Goal: Information Seeking & Learning: Learn about a topic

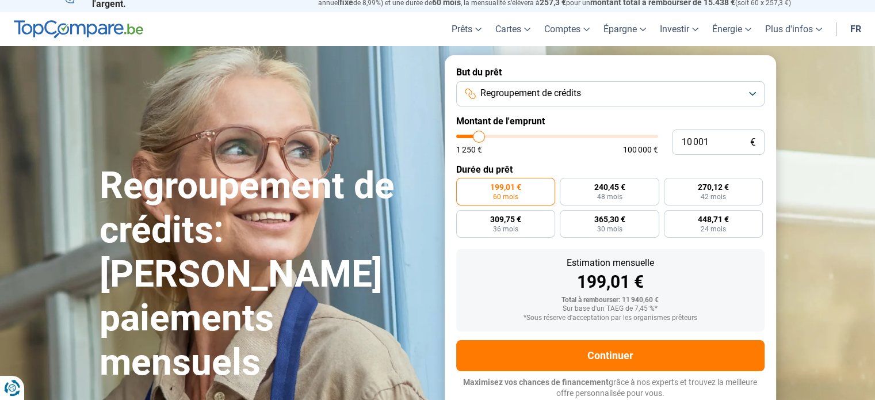
type input "9 000"
type input "9000"
type input "7 750"
type input "7750"
type input "5 250"
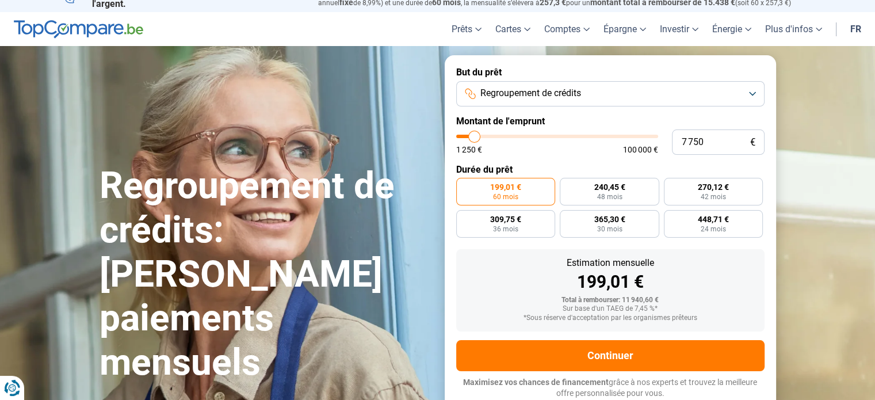
type input "5250"
type input "5 000"
type input "5000"
type input "4 750"
type input "4750"
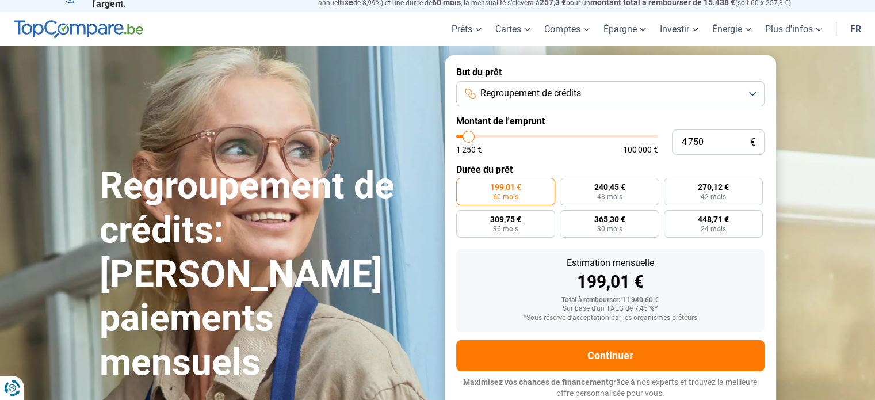
type input "4 500"
type input "4500"
type input "4 250"
type input "4250"
type input "4 000"
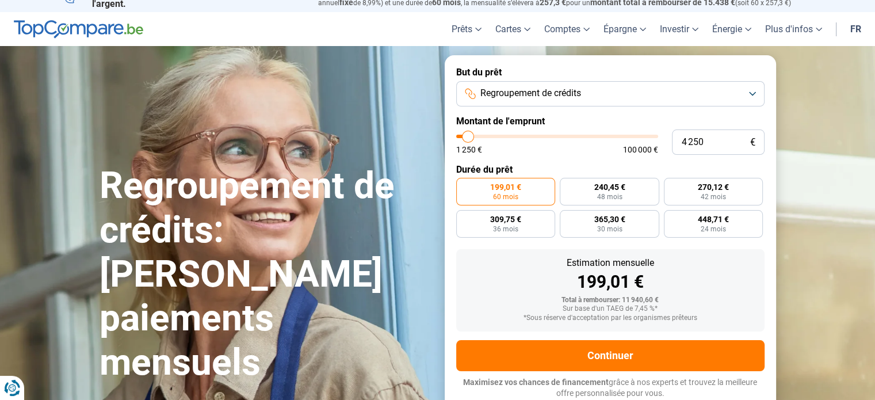
type input "4000"
type input "3 500"
type input "3500"
type input "3 250"
type input "3250"
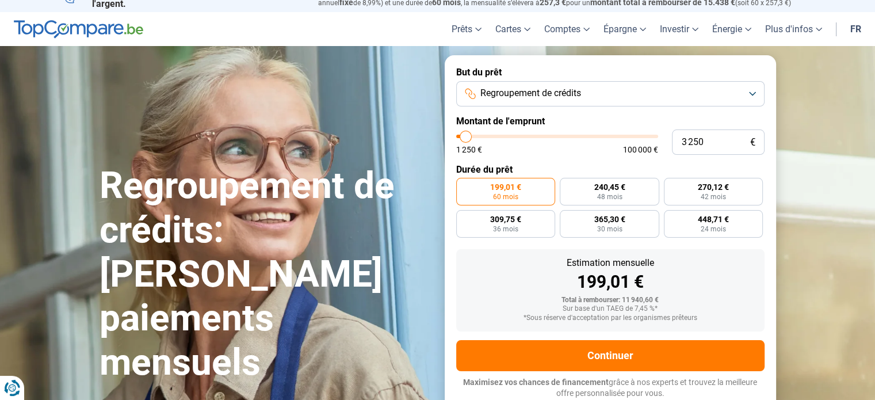
type input "2 750"
type input "2750"
type input "2 250"
type input "2250"
type input "1 750"
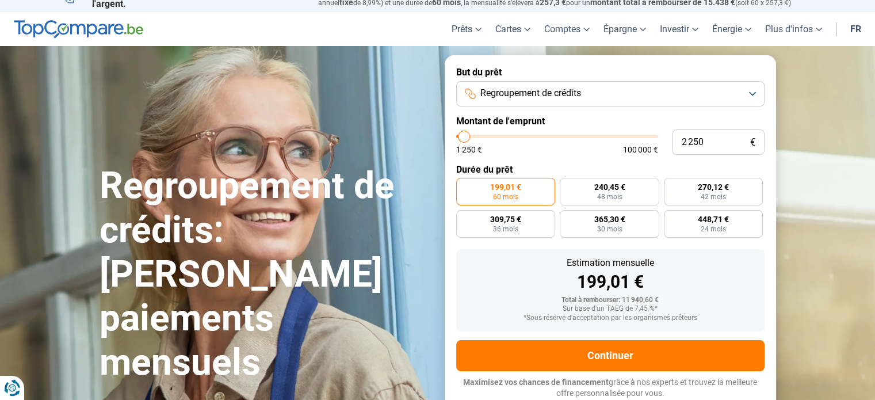
type input "1750"
type input "1 500"
type input "1500"
type input "1 250"
type input "1250"
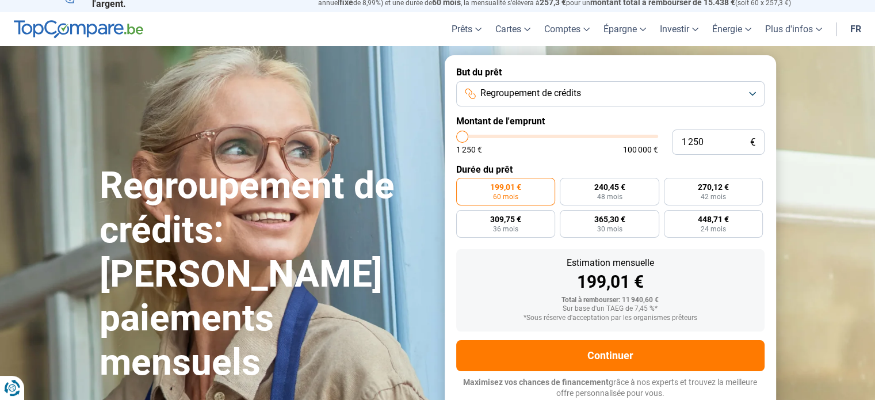
type input "1 750"
type input "1750"
type input "2 000"
type input "2000"
type input "2 500"
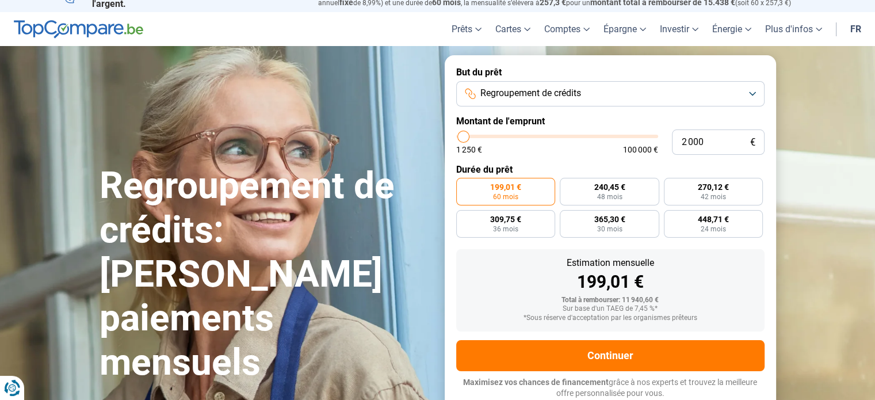
type input "2500"
type input "3 000"
type input "3000"
type input "4 250"
type input "4250"
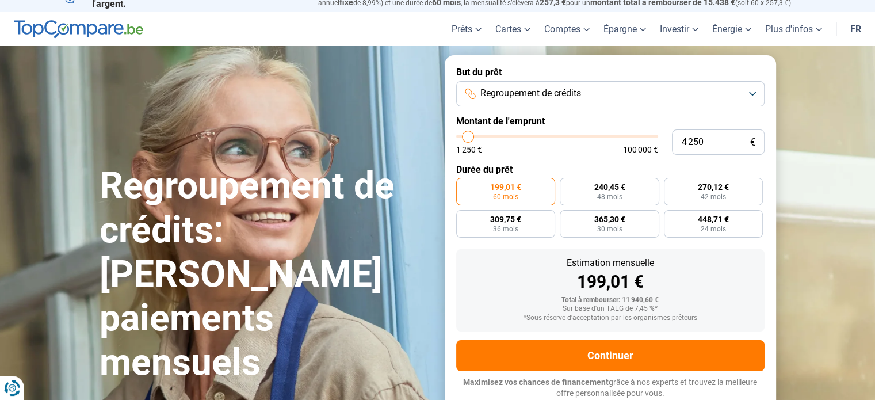
type input "5 250"
type input "5250"
type input "6 500"
type input "6500"
type input "7 750"
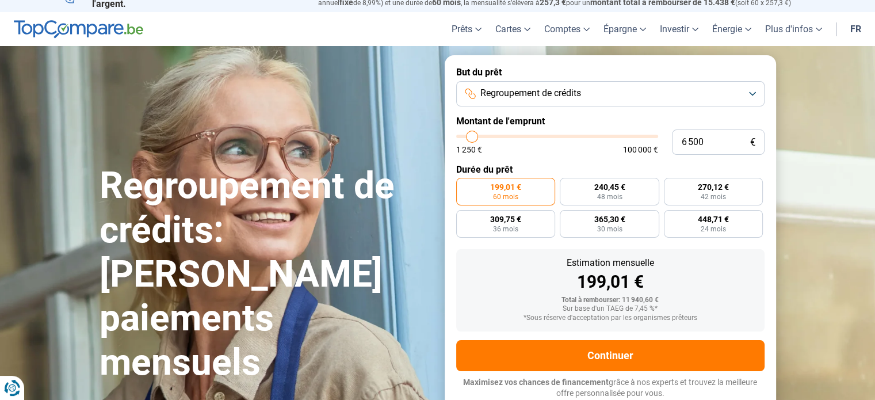
type input "7750"
type input "8 000"
type input "8000"
type input "8 500"
type input "8500"
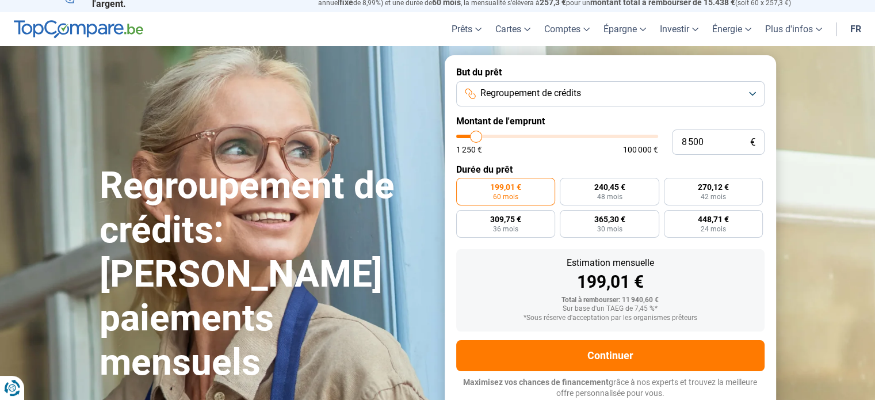
type input "9 000"
type input "9000"
type input "9 250"
type input "9250"
type input "9 500"
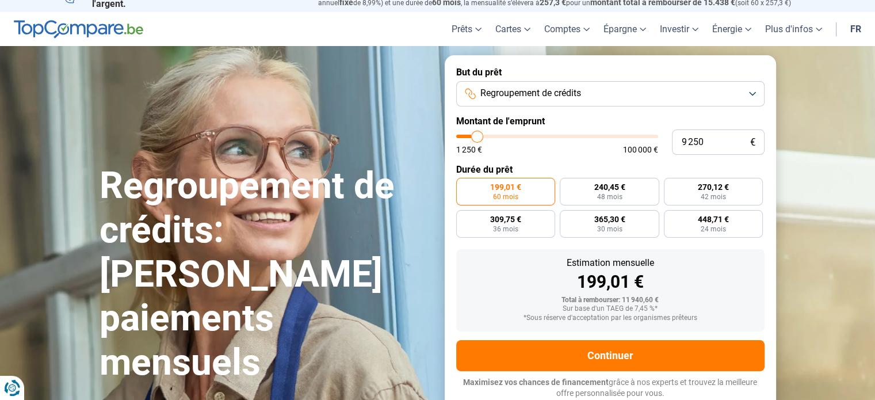
type input "9500"
type input "9 750"
type input "9750"
type input "10 000"
type input "10000"
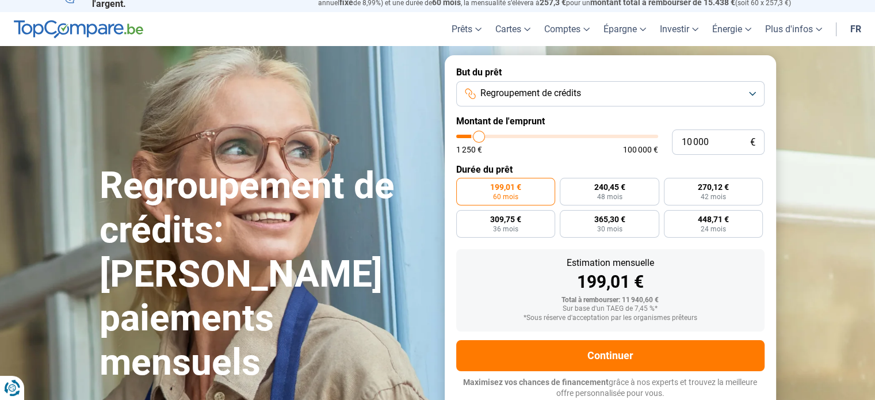
type input "10 250"
type input "10250"
type input "10 500"
type input "10500"
type input "10 750"
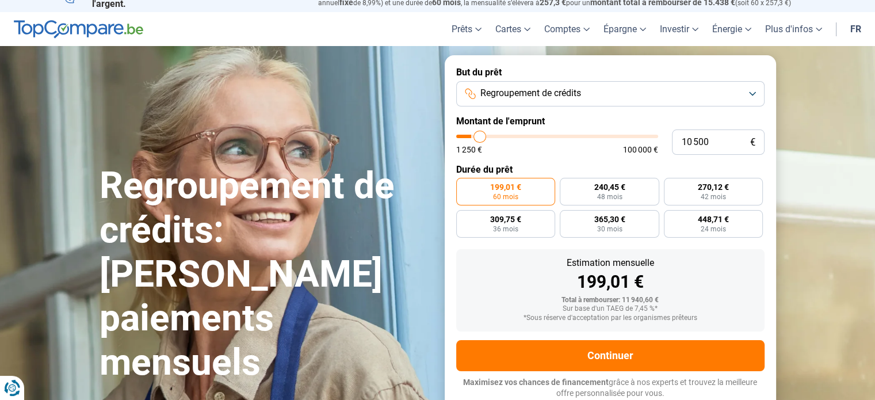
type input "10750"
type input "10 500"
type input "10500"
type input "10 000"
type input "10000"
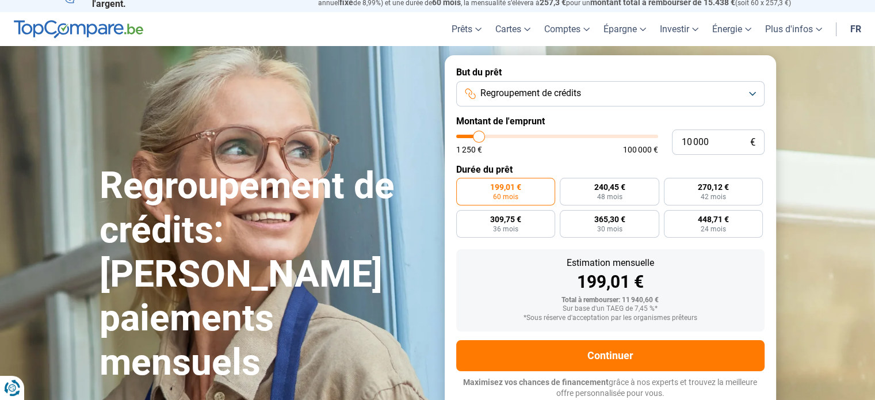
type input "9 750"
type input "9750"
type input "9 500"
type input "9500"
type input "9 000"
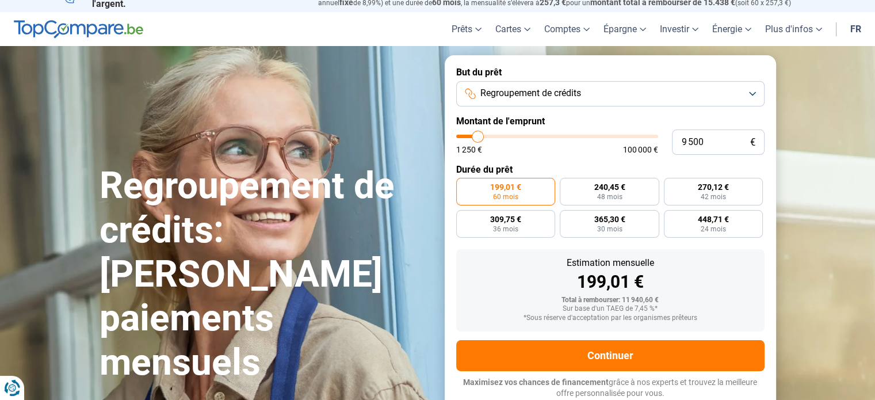
type input "9000"
type input "8 500"
type input "8500"
type input "8 250"
type input "8250"
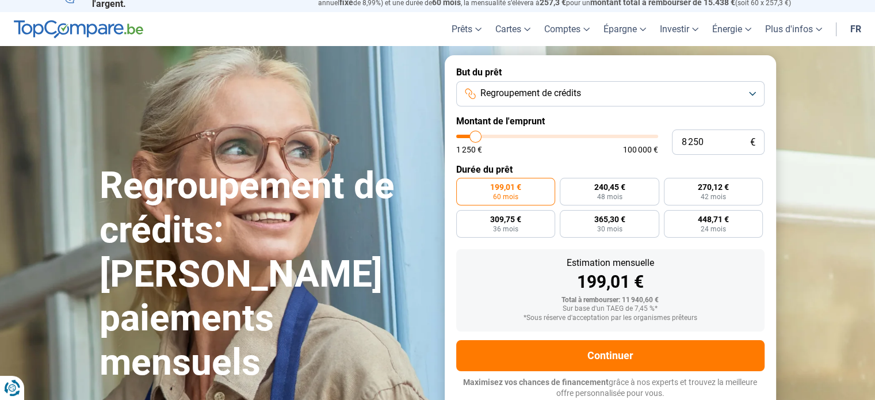
type input "8 000"
type input "8000"
type input "7 750"
type input "7750"
type input "7 500"
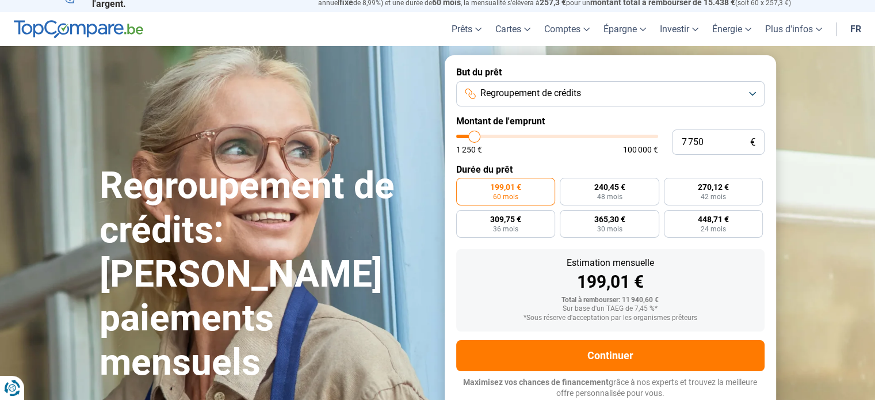
type input "7500"
type input "7 250"
type input "7250"
type input "7 000"
type input "7000"
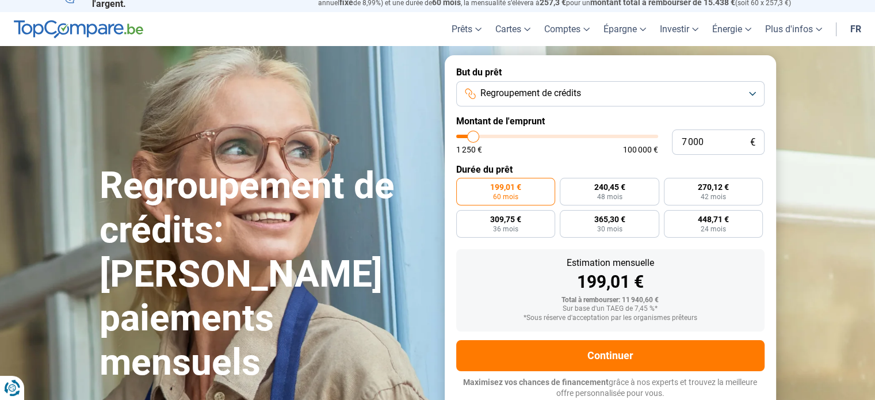
type input "6 750"
type input "6750"
type input "6 500"
type input "6500"
type input "6 250"
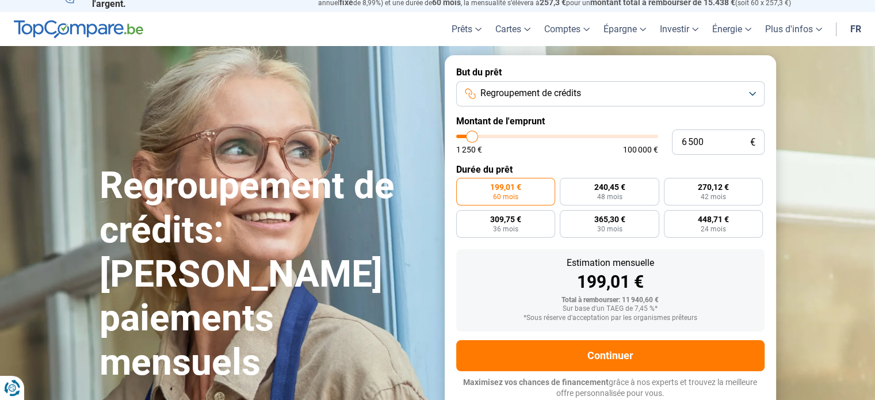
type input "6250"
type input "6 000"
type input "6000"
type input "5 500"
type input "5500"
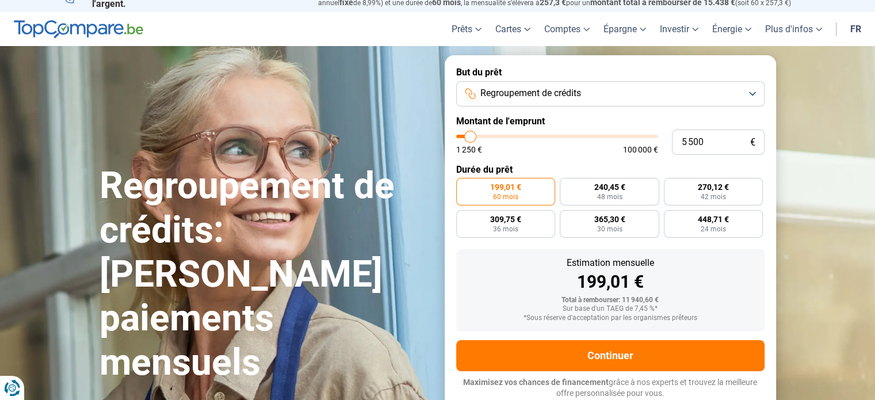
type input "4 750"
type input "4750"
type input "4 250"
type input "4250"
type input "3 750"
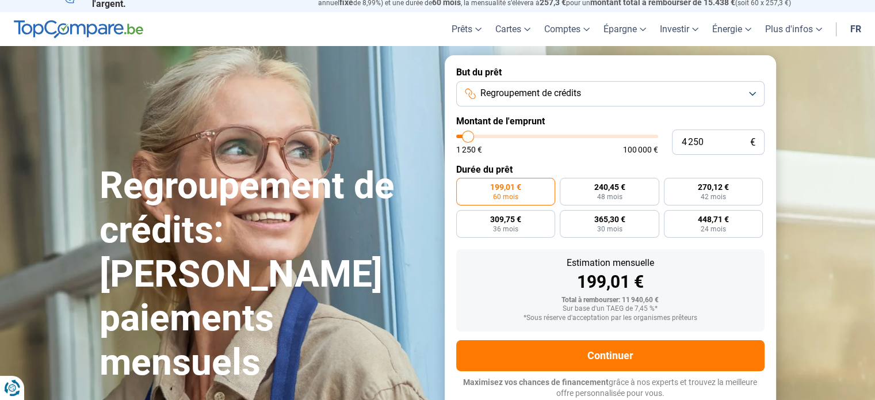
type input "3750"
type input "3 500"
type input "3500"
type input "3 250"
type input "3250"
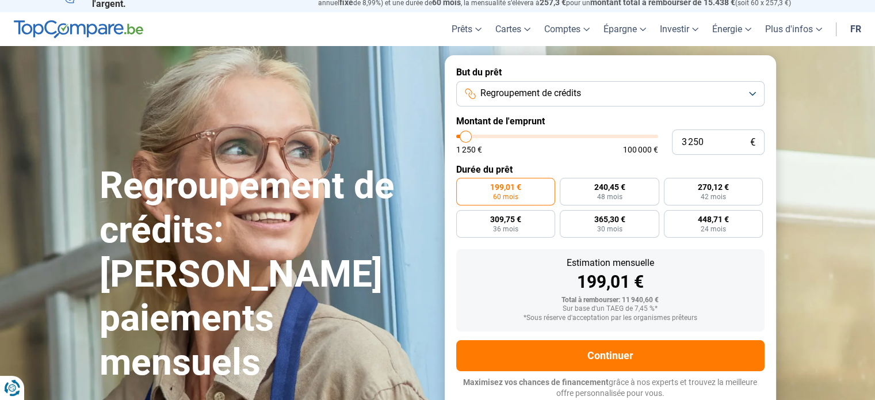
type input "3 000"
type input "3000"
type input "2 750"
type input "2750"
type input "2 500"
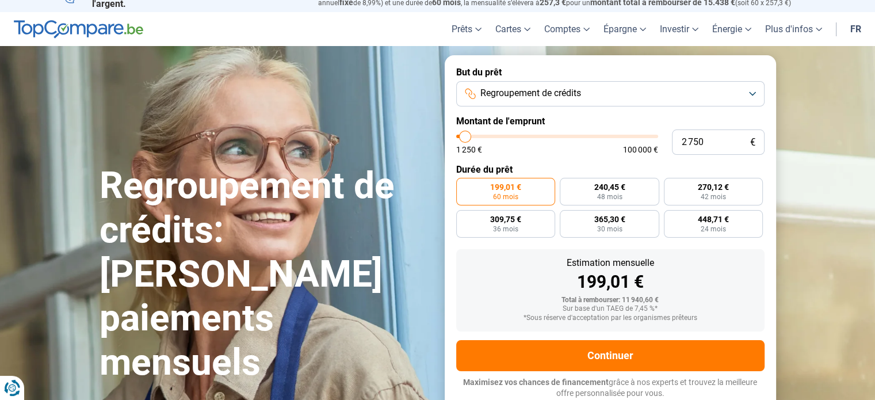
type input "2500"
type input "2 000"
type input "2000"
type input "1 750"
type input "1750"
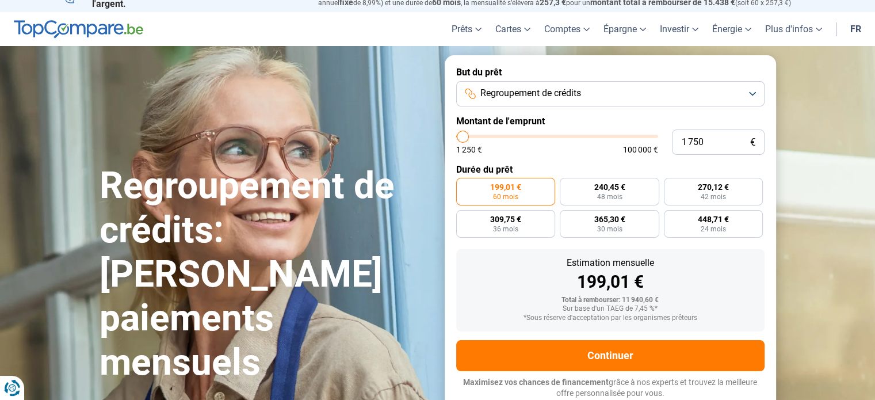
type input "1 500"
type input "1500"
type input "1 250"
drag, startPoint x: 478, startPoint y: 137, endPoint x: 462, endPoint y: 145, distance: 17.8
type input "1250"
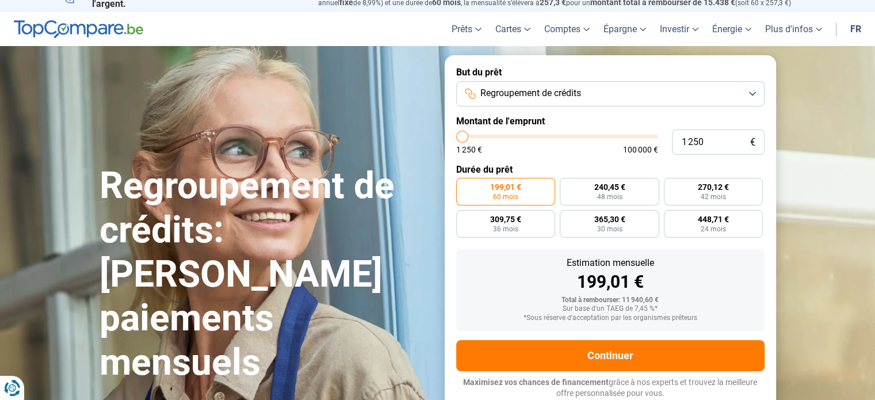
click at [462, 138] on input "range" at bounding box center [557, 136] width 202 height 3
radio input "true"
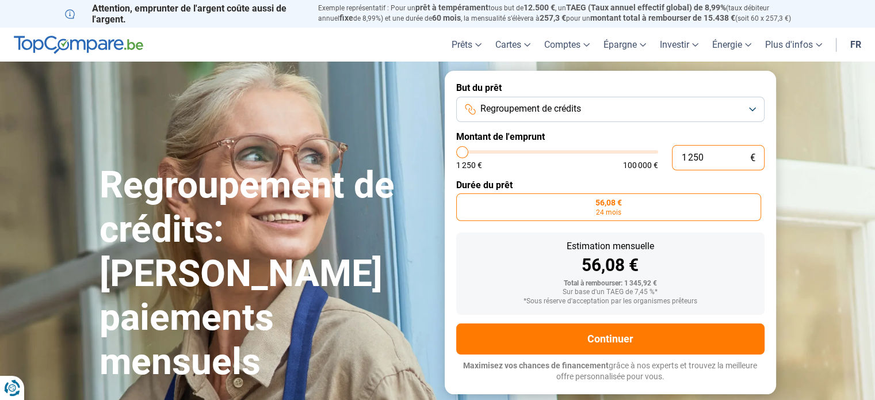
drag, startPoint x: 706, startPoint y: 159, endPoint x: 646, endPoint y: 161, distance: 59.3
click at [646, 161] on div "1 250 € 1 250 € 100 000 €" at bounding box center [610, 157] width 308 height 25
type input "1"
type input "1250"
type input "17"
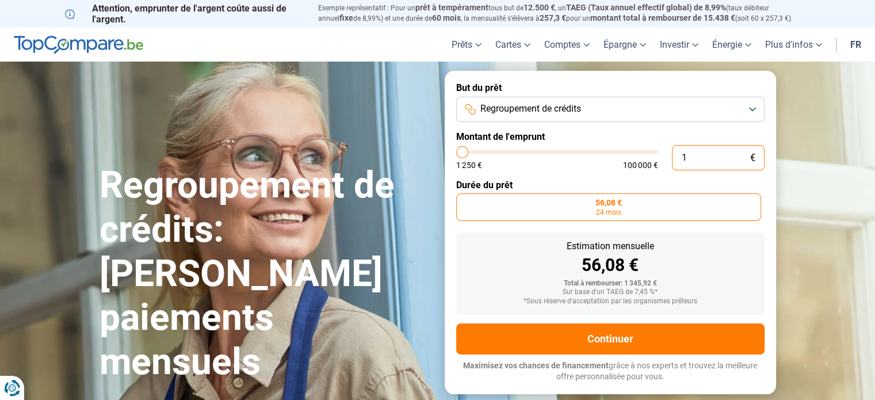
type input "1250"
type input "170"
type input "1250"
type input "1 700"
type input "1750"
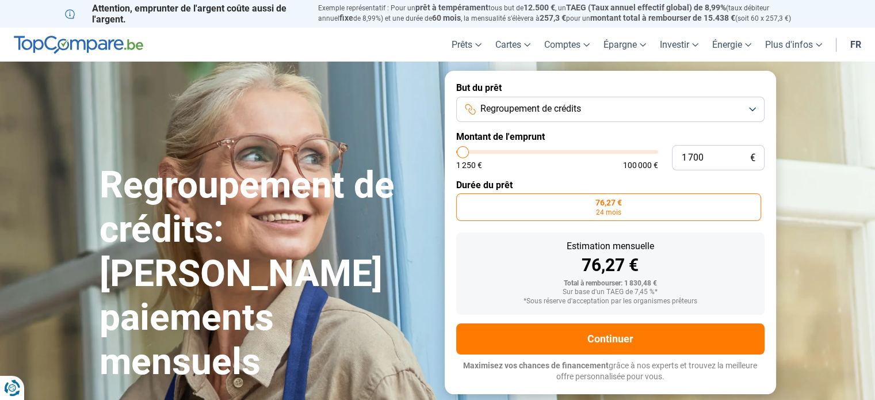
click at [803, 101] on section "Regroupement de crédits: Réduisez vos paiements mensuels Regroupement de crédit…" at bounding box center [437, 232] width 875 height 341
click at [696, 164] on input "1 700" at bounding box center [718, 157] width 93 height 25
drag, startPoint x: 703, startPoint y: 160, endPoint x: 662, endPoint y: 160, distance: 41.4
click at [662, 160] on div "1 700 € 1 250 € 100 000 €" at bounding box center [610, 157] width 308 height 25
type input "4"
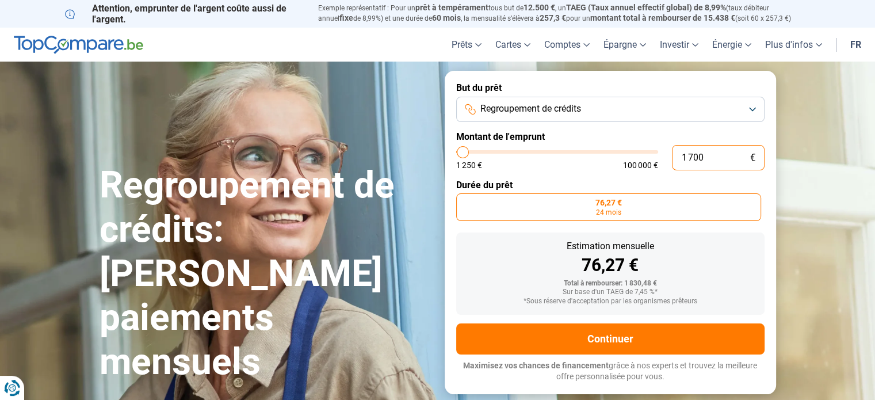
type input "1250"
type input "40"
type input "1250"
type input "400"
type input "1250"
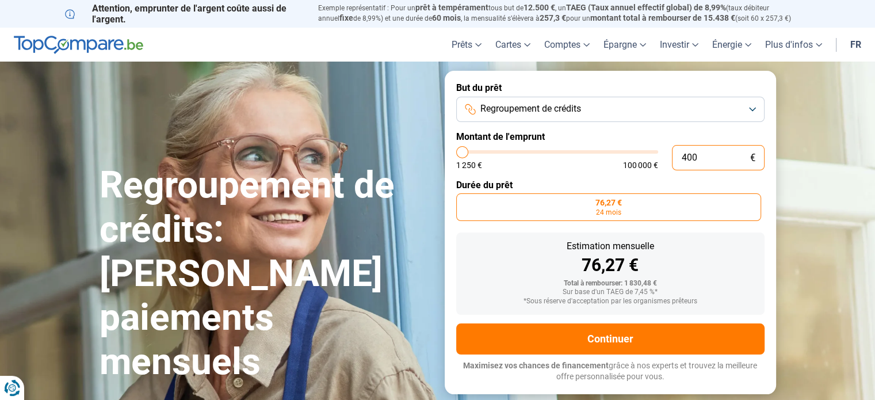
type input "4 000"
type input "4000"
type input "40 000"
type input "40000"
radio input "false"
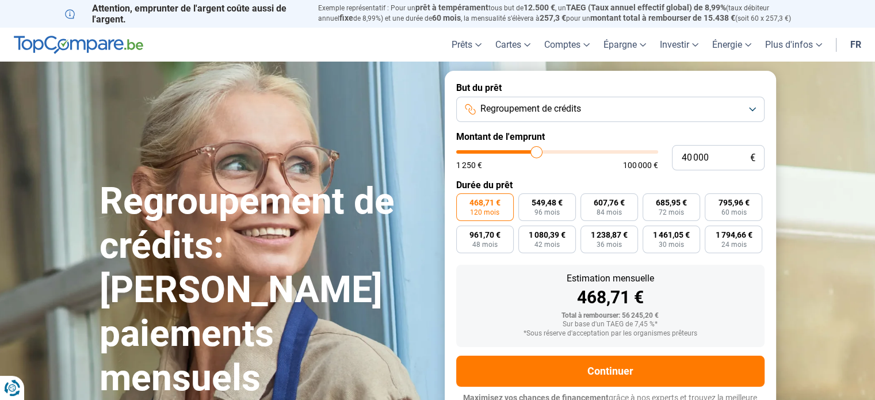
scroll to position [16, 0]
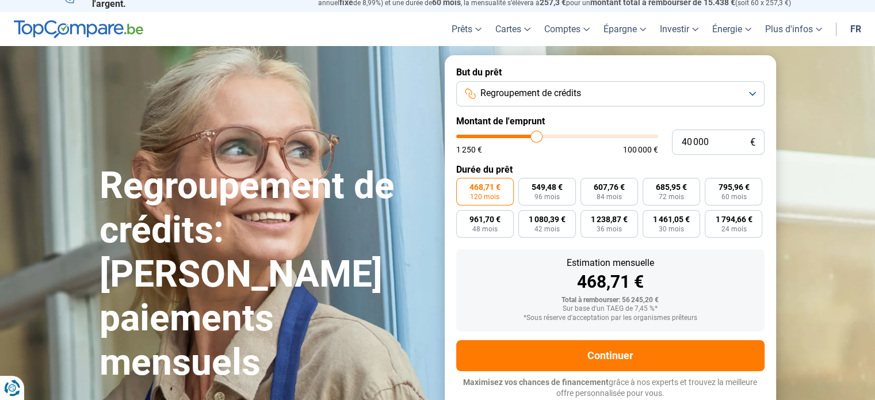
click at [803, 199] on section "Regroupement de crédits: [PERSON_NAME] paiements mensuels Regroupement de crédi…" at bounding box center [437, 232] width 875 height 373
type input "38 250"
type input "38250"
type input "38 000"
type input "38000"
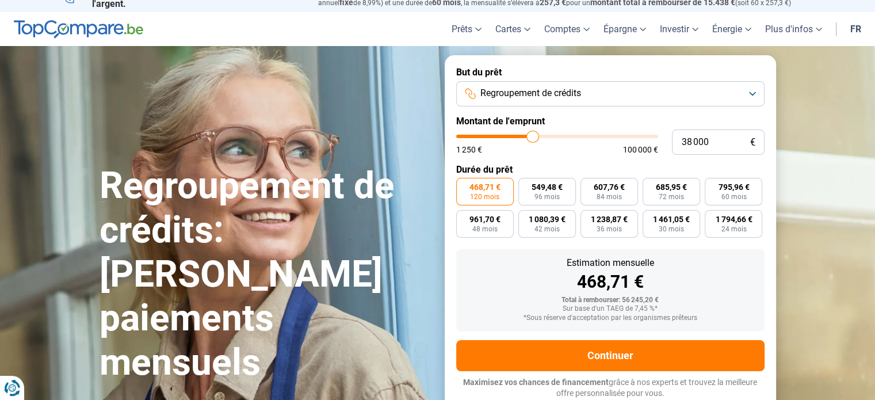
type input "37 750"
type input "37750"
type input "37 500"
type input "37500"
type input "37 250"
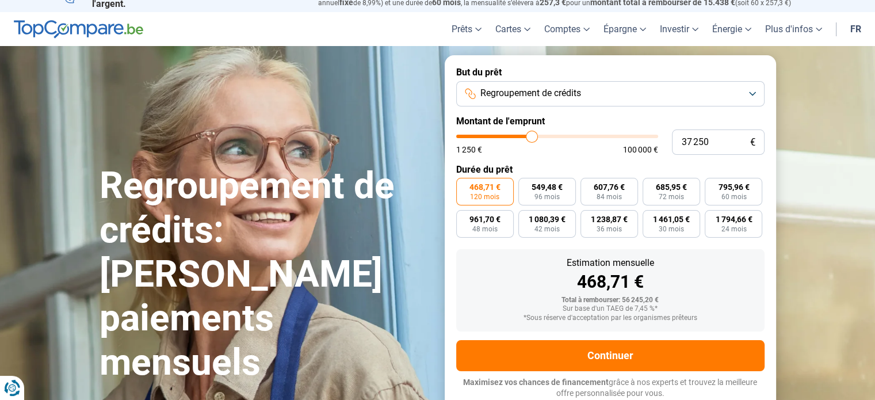
type input "37250"
type input "37 000"
type input "37000"
type input "36 750"
type input "36750"
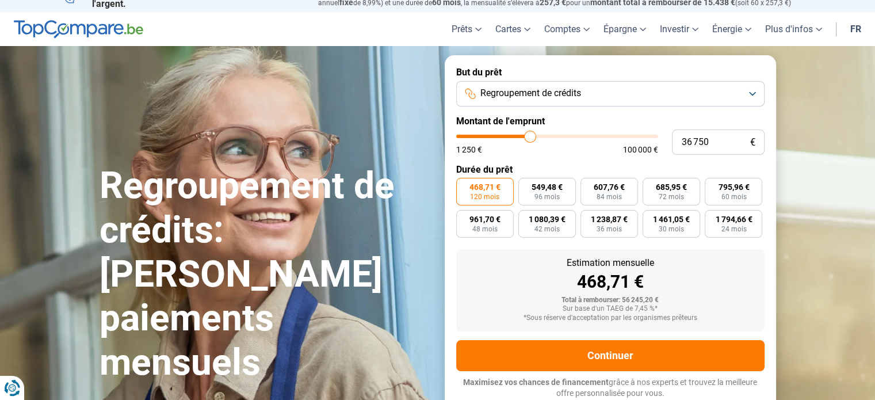
type input "36 500"
type input "36500"
type input "36 000"
type input "36000"
type input "35 750"
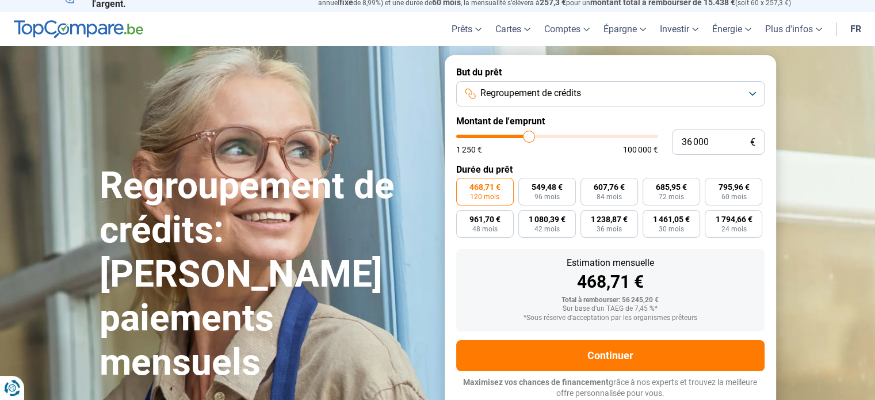
type input "35750"
type input "35 250"
type input "35250"
type input "35 000"
type input "35000"
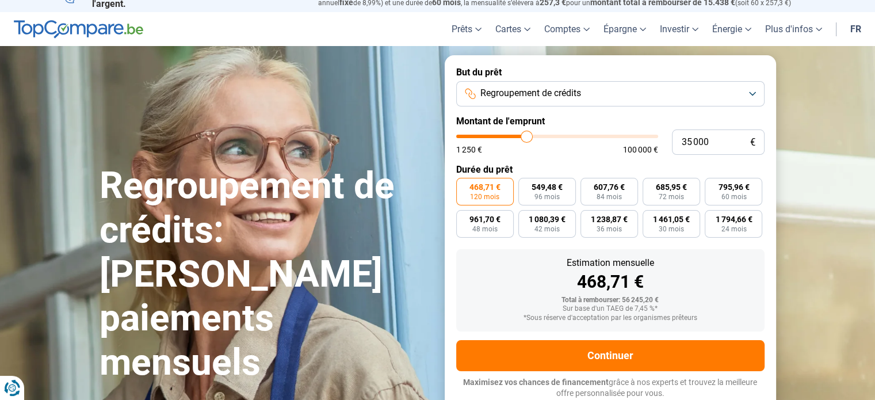
type input "34 750"
type input "34750"
type input "34 500"
type input "34500"
type input "34 250"
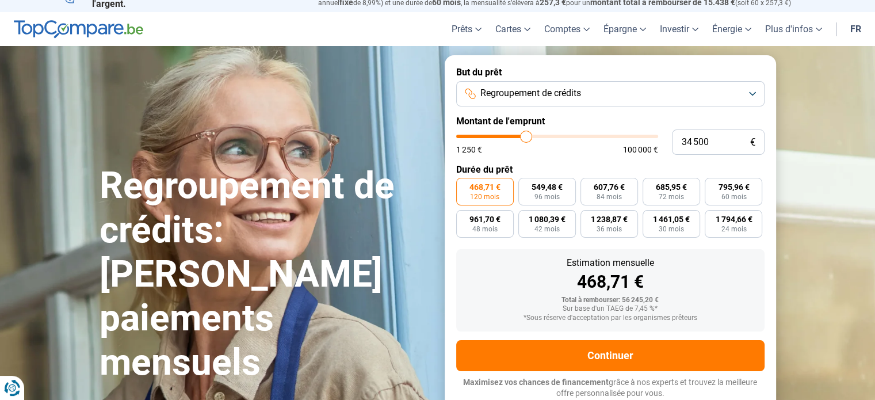
type input "34250"
type input "34 000"
type input "34000"
type input "33 500"
type input "33500"
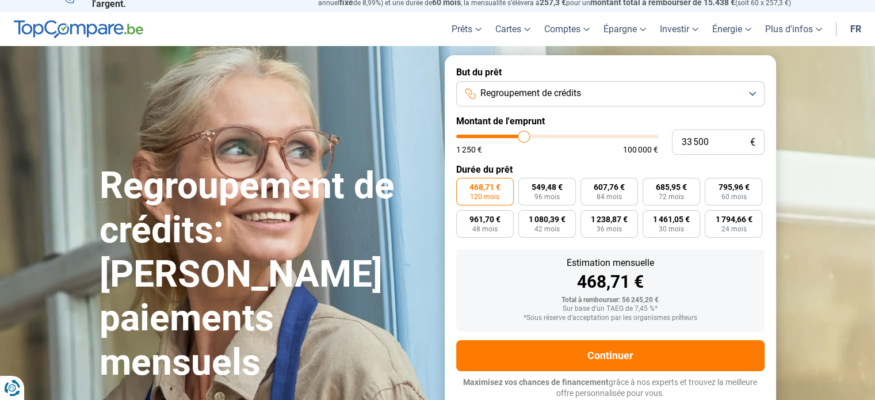
type input "33 250"
type input "33250"
type input "32 750"
type input "32750"
type input "32 500"
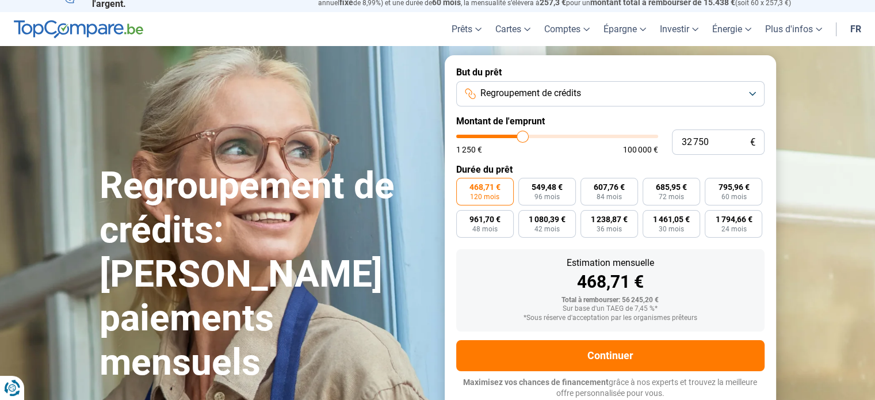
type input "32500"
type input "32 250"
type input "32250"
type input "31 750"
type input "31750"
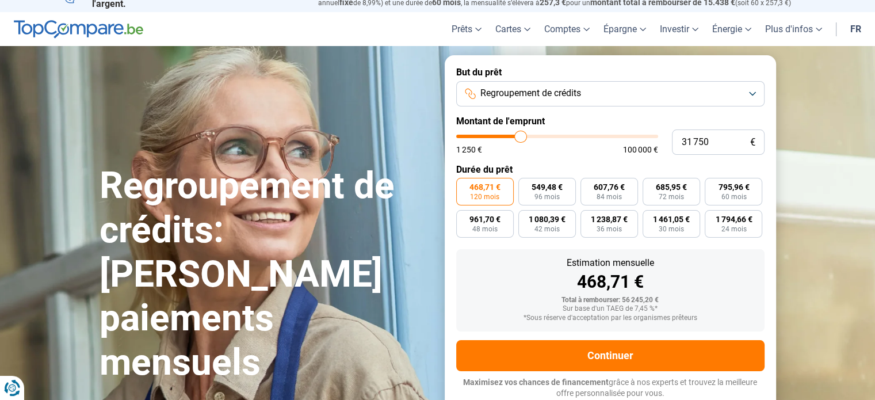
type input "31 500"
type input "31500"
type input "31 000"
type input "31000"
type input "30 750"
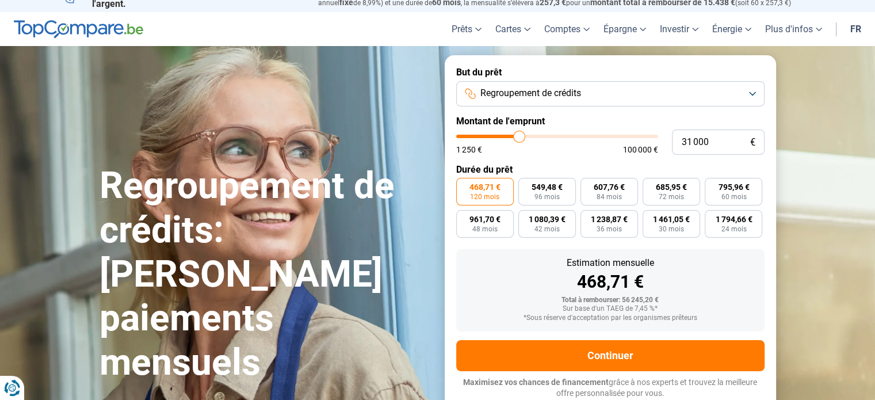
type input "30750"
type input "30 500"
type input "30500"
type input "30 250"
type input "30250"
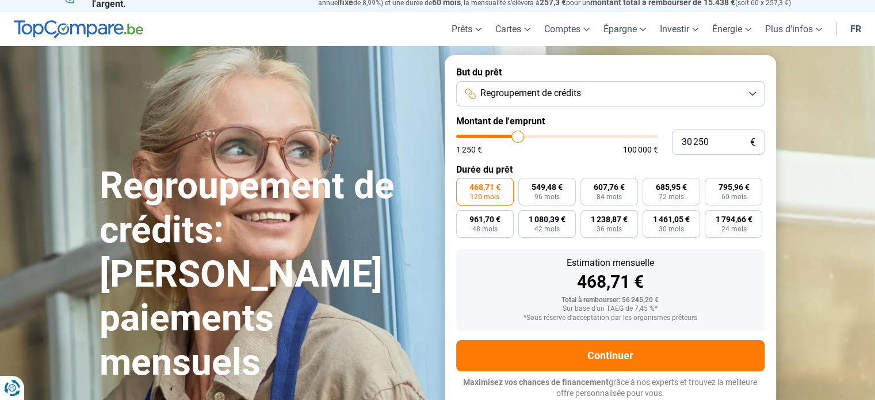
type input "30 000"
type input "30000"
drag, startPoint x: 534, startPoint y: 137, endPoint x: 524, endPoint y: 140, distance: 10.0
click at [524, 138] on input "range" at bounding box center [557, 136] width 202 height 3
